Goal: Task Accomplishment & Management: Use online tool/utility

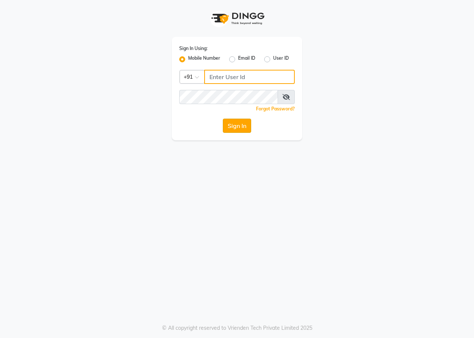
type input "9209647270"
click at [231, 124] on button "Sign In" at bounding box center [237, 126] width 28 height 14
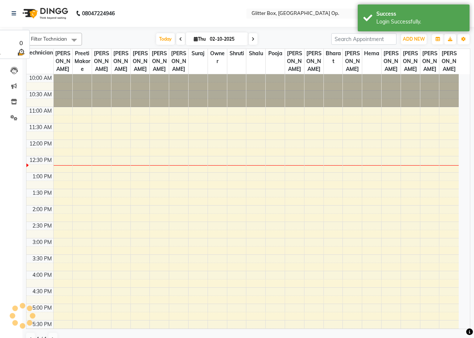
select select "en"
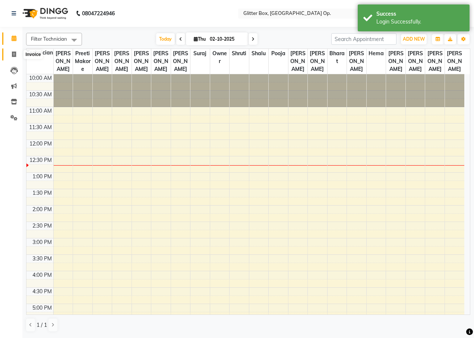
click at [16, 52] on span at bounding box center [13, 54] width 13 height 9
select select "5563"
select select "service"
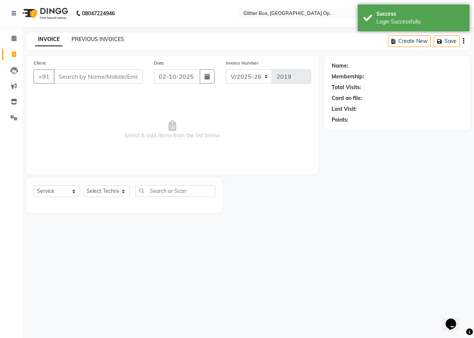
click at [78, 40] on link "PREVIOUS INVOICES" at bounding box center [98, 39] width 53 height 7
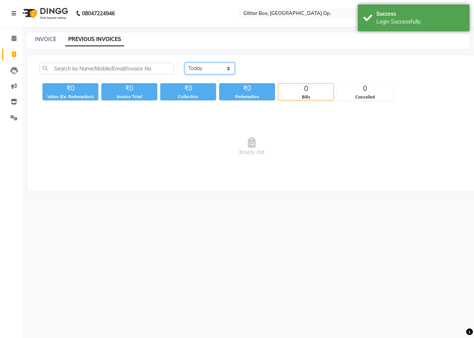
click at [196, 72] on select "[DATE] [DATE] Custom Range" at bounding box center [210, 69] width 50 height 12
select select "[DATE]"
click at [185, 63] on select "[DATE] [DATE] Custom Range" at bounding box center [210, 69] width 50 height 12
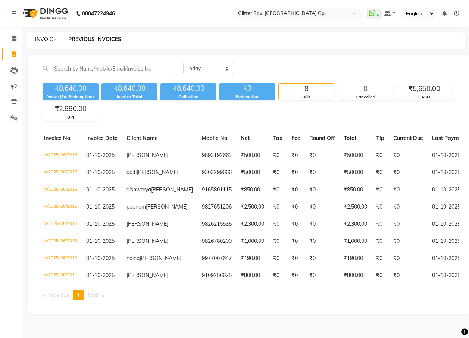
click at [44, 40] on link "INVOICE" at bounding box center [45, 39] width 21 height 7
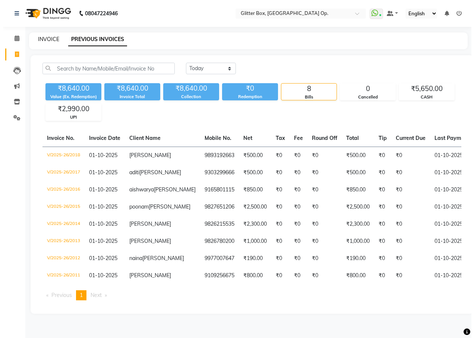
select select "service"
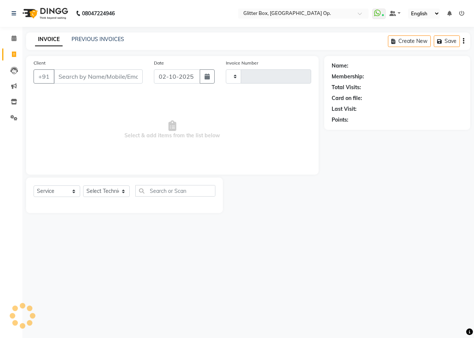
type input "2019"
select select "5563"
click at [15, 40] on icon at bounding box center [14, 38] width 5 height 6
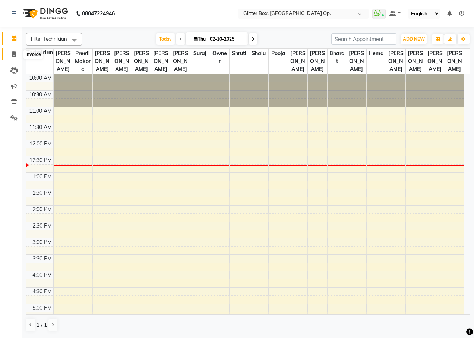
click at [16, 56] on icon at bounding box center [14, 54] width 4 height 6
select select "5563"
select select "service"
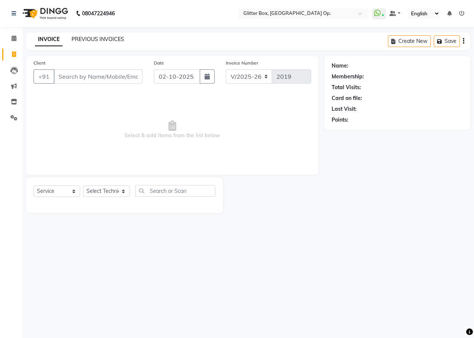
click at [101, 37] on link "PREVIOUS INVOICES" at bounding box center [98, 39] width 53 height 7
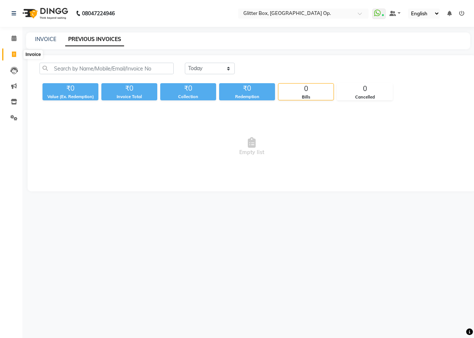
click at [18, 55] on span at bounding box center [13, 54] width 13 height 9
select select "service"
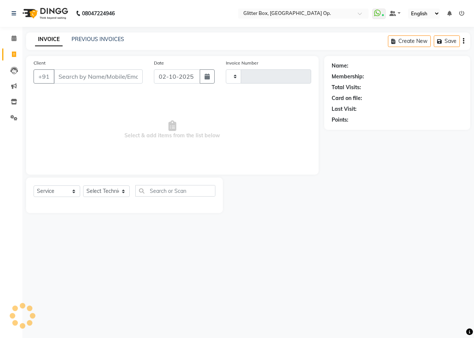
type input "2019"
select select "5563"
click at [13, 107] on link "Inventory" at bounding box center [11, 102] width 18 height 12
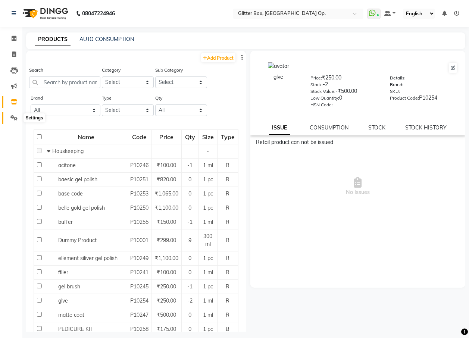
click at [15, 120] on span at bounding box center [13, 118] width 13 height 9
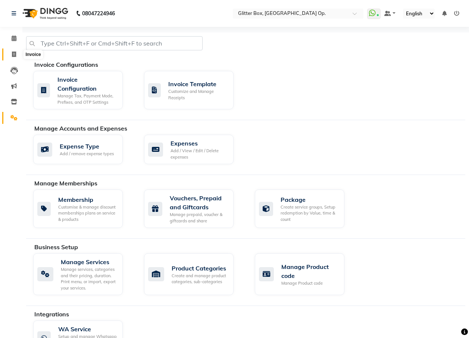
click at [13, 56] on icon at bounding box center [14, 54] width 4 height 6
select select "service"
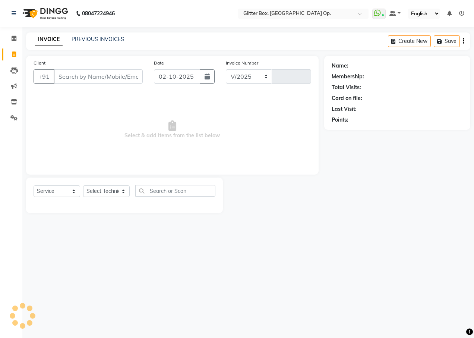
select select "5563"
type input "2019"
click at [108, 40] on link "PREVIOUS INVOICES" at bounding box center [98, 39] width 53 height 7
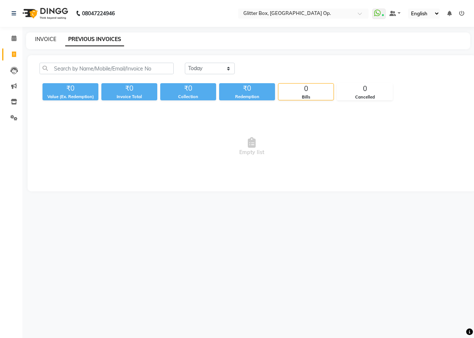
click at [46, 41] on link "INVOICE" at bounding box center [45, 39] width 21 height 7
select select "5563"
select select "service"
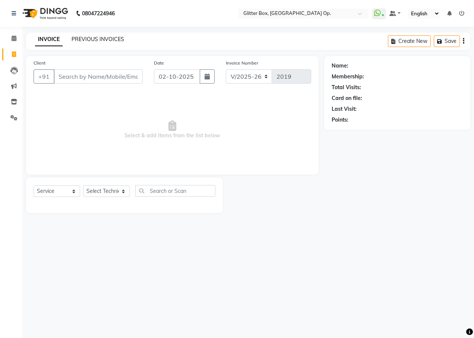
click at [101, 40] on link "PREVIOUS INVOICES" at bounding box center [98, 39] width 53 height 7
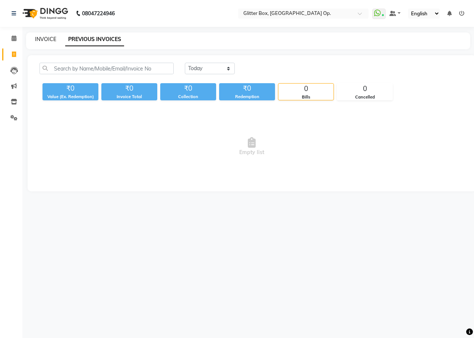
click at [53, 39] on link "INVOICE" at bounding box center [45, 39] width 21 height 7
select select "5563"
select select "service"
